Goal: Task Accomplishment & Management: Use online tool/utility

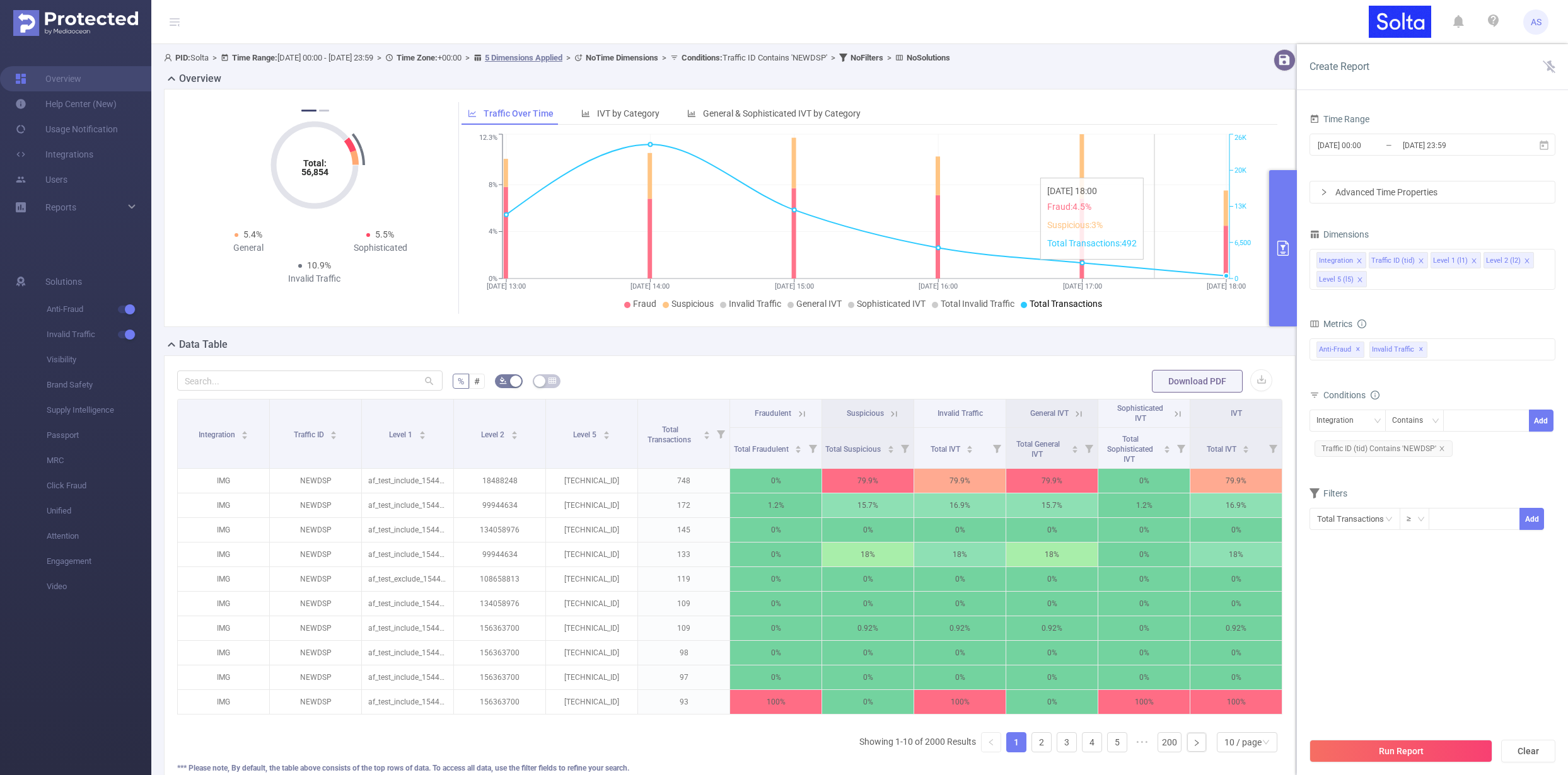
scroll to position [7, 0]
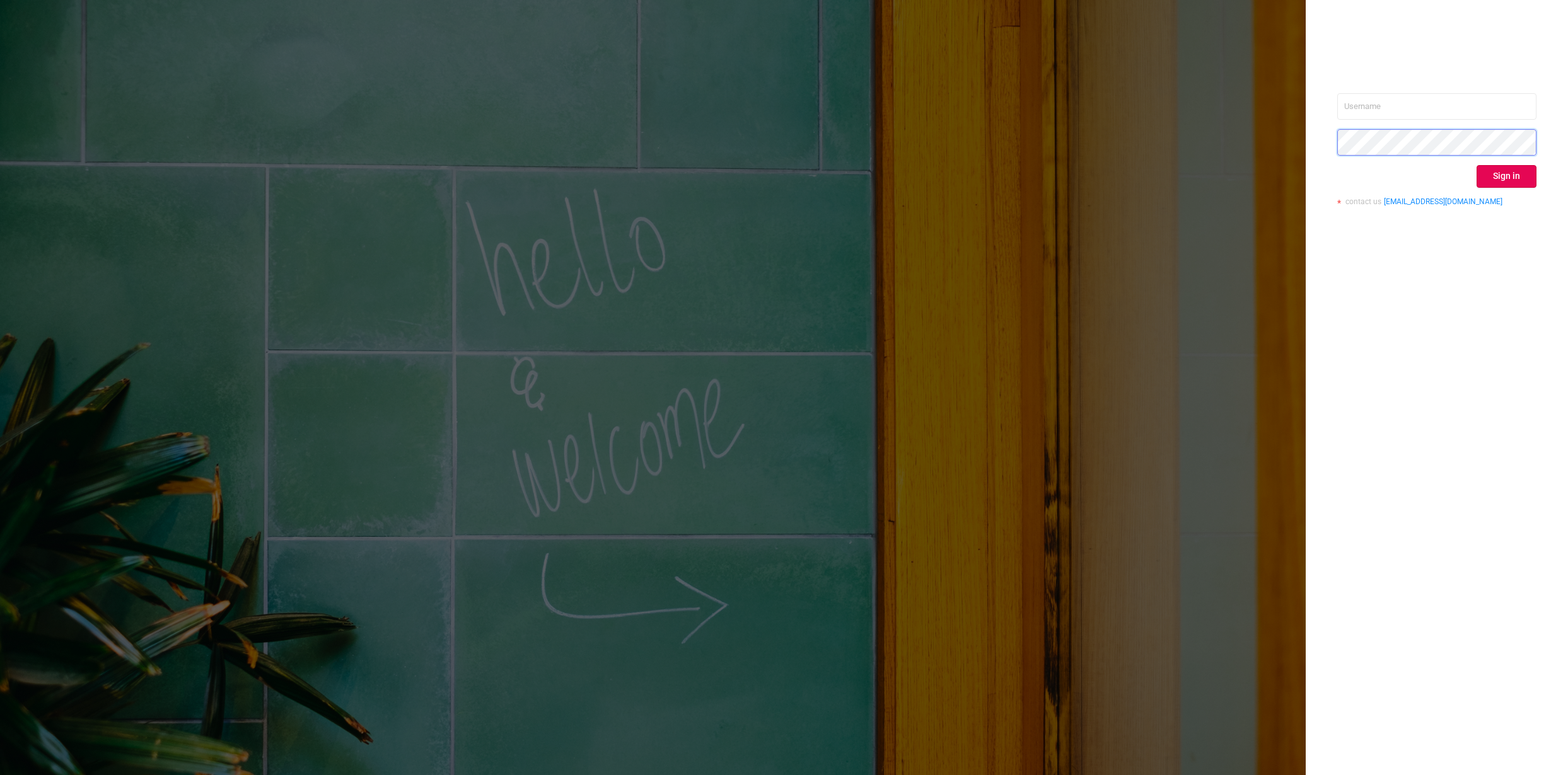
type input "[PERSON_NAME][EMAIL_ADDRESS][DOMAIN_NAME]"
click at [1499, 181] on button "Sign in" at bounding box center [1506, 177] width 60 height 22
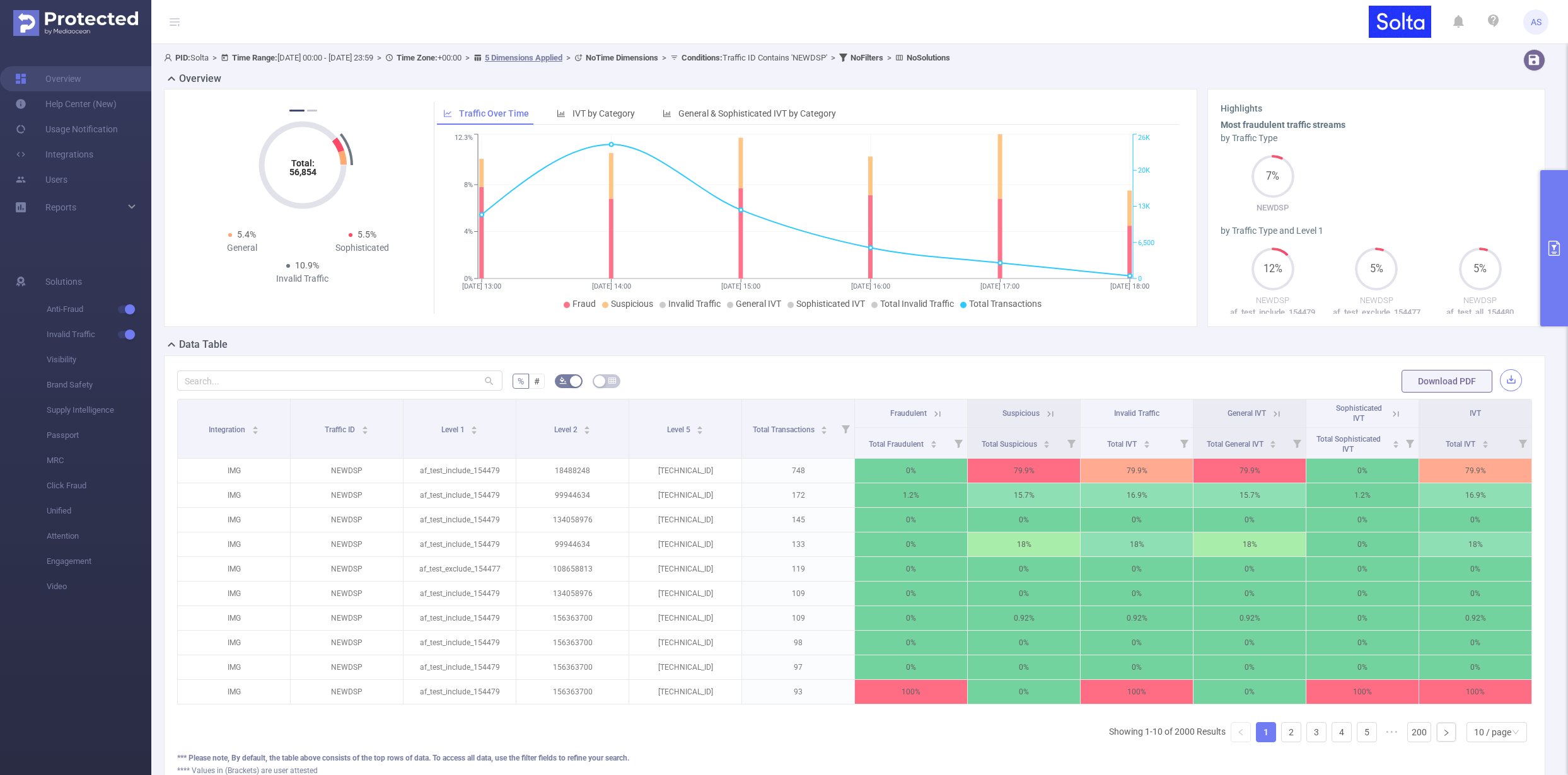
click at [1504, 382] on button "button" at bounding box center [1510, 380] width 22 height 22
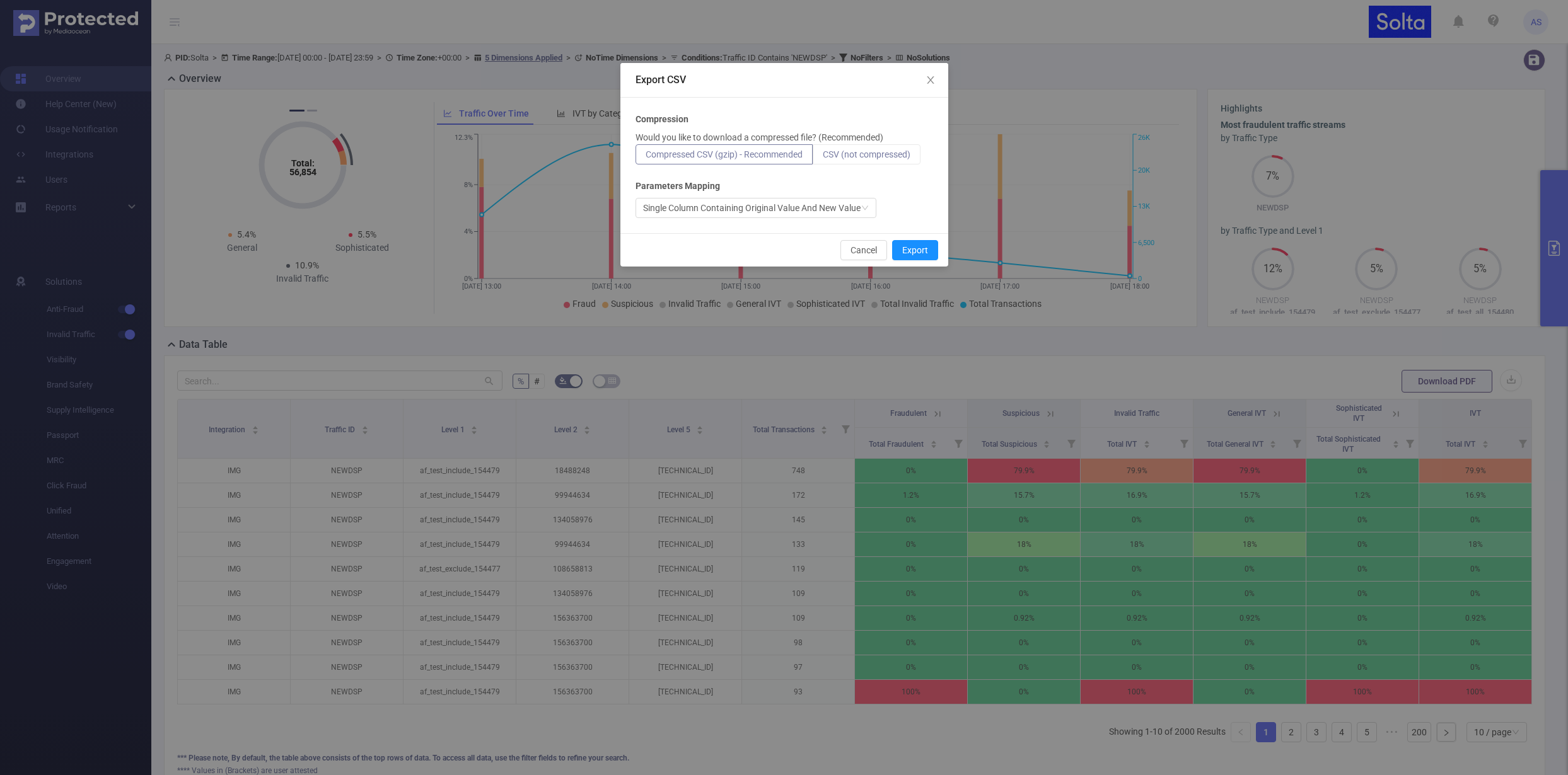
click at [849, 155] on span "CSV (not compressed)" at bounding box center [867, 154] width 87 height 10
click at [823, 157] on input "CSV (not compressed)" at bounding box center [823, 157] width 0 height 0
click at [924, 247] on button "Export" at bounding box center [915, 250] width 46 height 20
